Goal: Find specific page/section: Find specific page/section

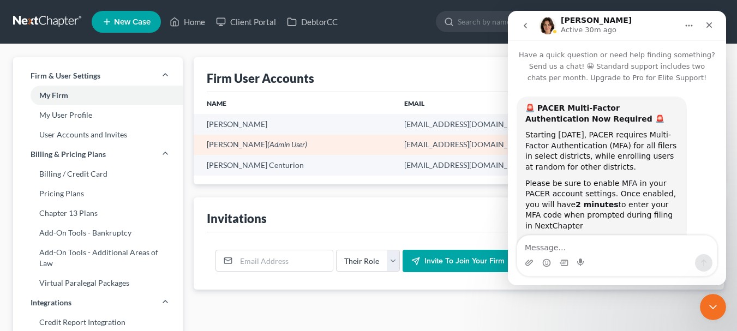
scroll to position [31, 0]
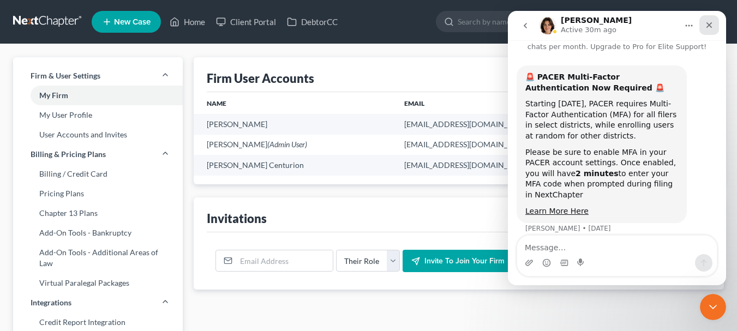
click at [709, 25] on icon "Close" at bounding box center [709, 25] width 9 height 9
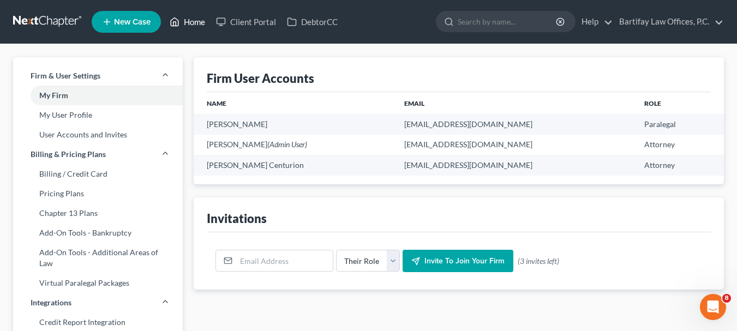
click at [202, 22] on link "Home" at bounding box center [187, 22] width 46 height 20
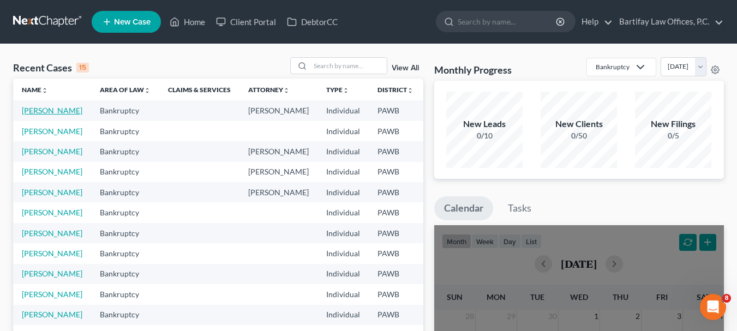
click at [28, 112] on link "[PERSON_NAME]" at bounding box center [52, 110] width 61 height 9
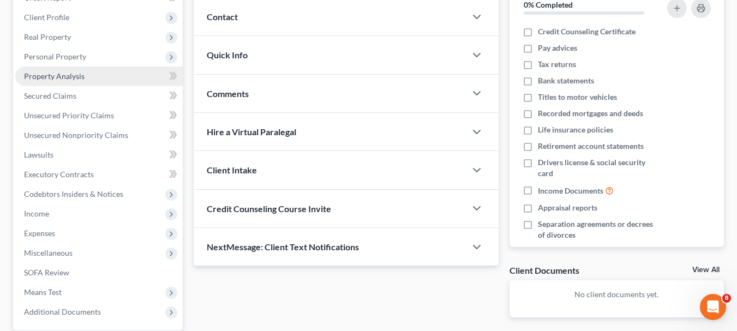
scroll to position [164, 0]
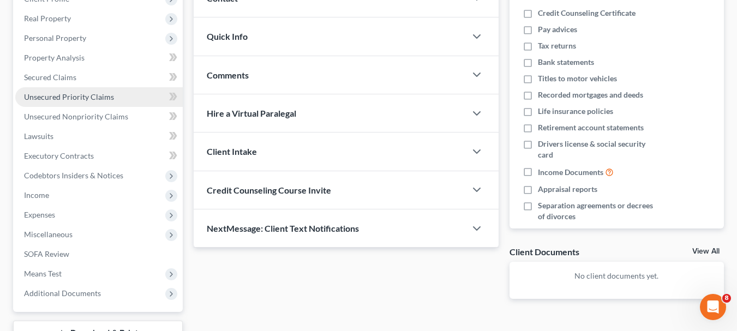
click at [91, 99] on span "Unsecured Priority Claims" at bounding box center [69, 96] width 90 height 9
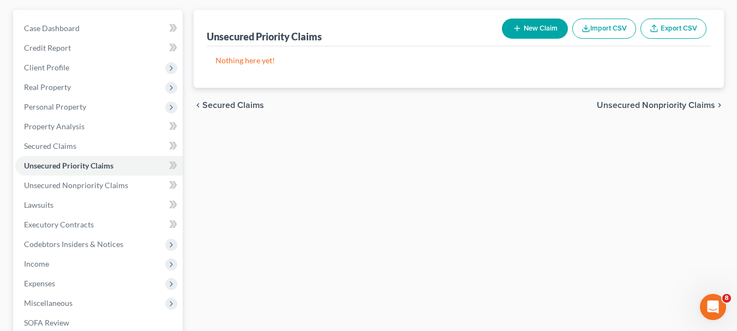
scroll to position [109, 0]
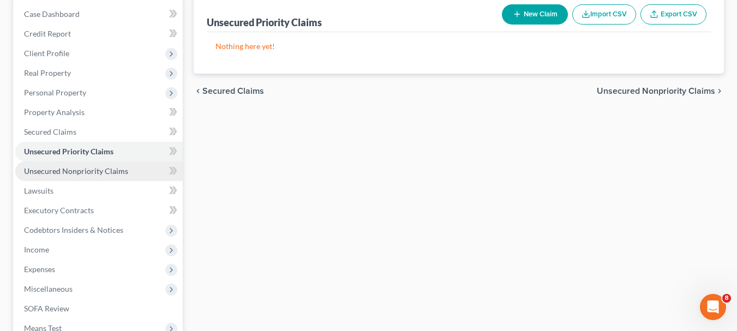
click at [74, 175] on span "Unsecured Nonpriority Claims" at bounding box center [76, 170] width 104 height 9
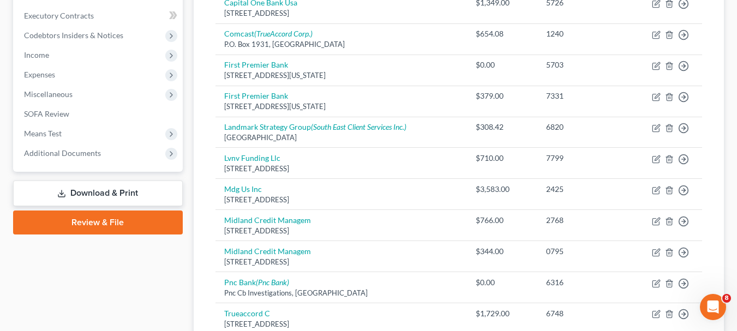
scroll to position [273, 0]
